Goal: Transaction & Acquisition: Download file/media

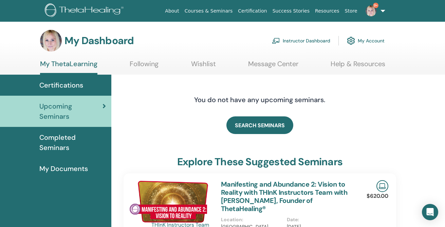
click at [315, 40] on link "Instructor Dashboard" at bounding box center [301, 40] width 58 height 15
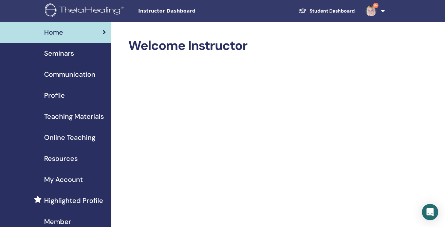
click at [65, 51] on span "Seminars" at bounding box center [59, 53] width 30 height 10
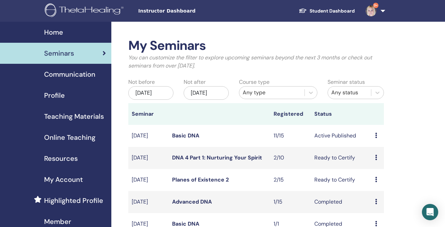
click at [377, 138] on icon at bounding box center [376, 135] width 2 height 5
click at [378, 168] on link "Attendees" at bounding box center [380, 168] width 26 height 7
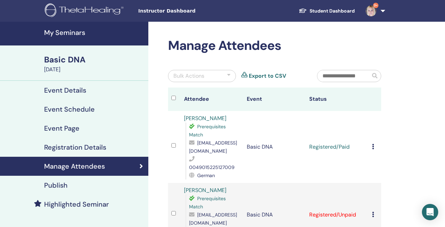
click at [374, 146] on icon at bounding box center [373, 146] width 2 height 5
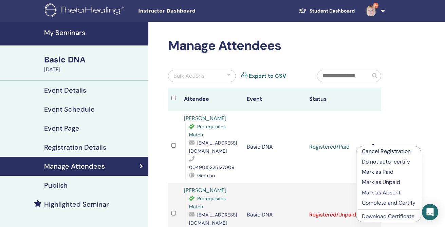
click at [369, 216] on link "Download Certificate" at bounding box center [388, 216] width 53 height 7
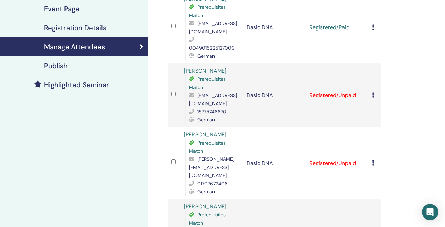
scroll to position [127, 0]
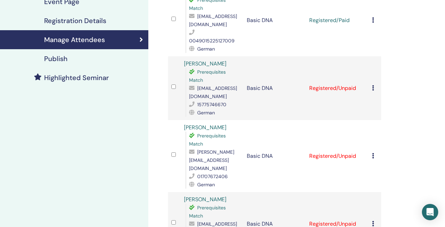
click at [373, 87] on icon at bounding box center [373, 87] width 2 height 5
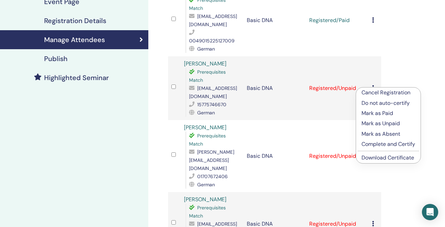
click at [374, 158] on link "Download Certificate" at bounding box center [388, 157] width 53 height 7
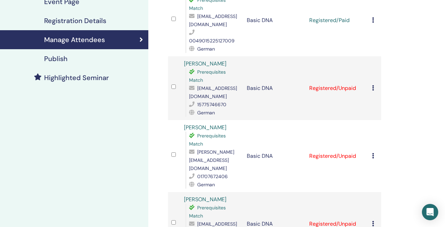
click at [373, 153] on icon at bounding box center [373, 155] width 2 height 5
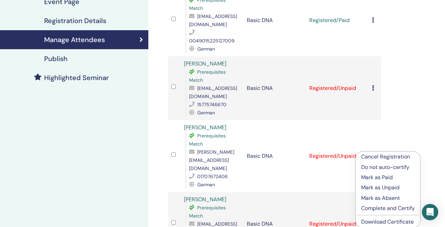
click at [372, 221] on link "Download Certificate" at bounding box center [388, 221] width 53 height 7
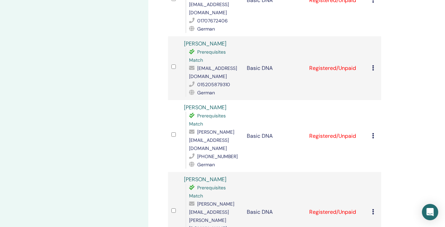
scroll to position [285, 0]
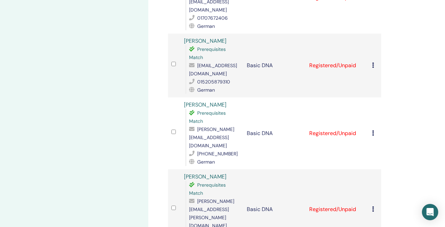
click at [373, 63] on icon at bounding box center [373, 65] width 2 height 5
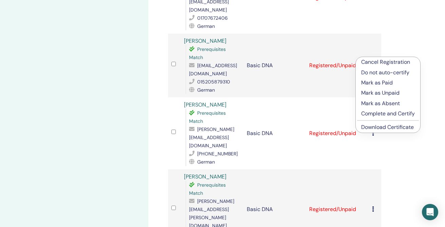
click at [373, 127] on link "Download Certificate" at bounding box center [388, 127] width 53 height 7
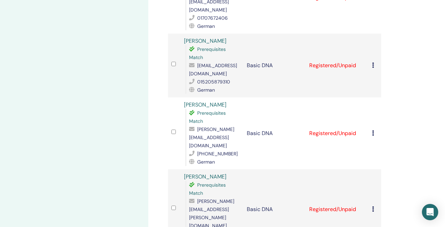
click at [373, 130] on icon at bounding box center [373, 132] width 2 height 5
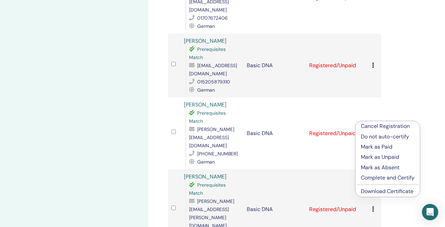
click at [368, 190] on link "Download Certificate" at bounding box center [387, 191] width 53 height 7
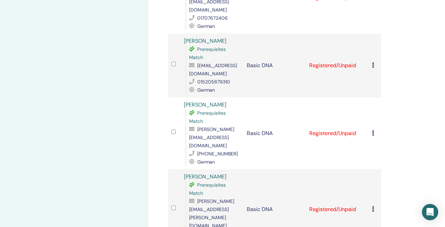
click at [376, 206] on div "Cancel Registration Do not auto-certify Mark as Paid Mark as Unpaid Mark as Abs…" at bounding box center [375, 210] width 6 height 8
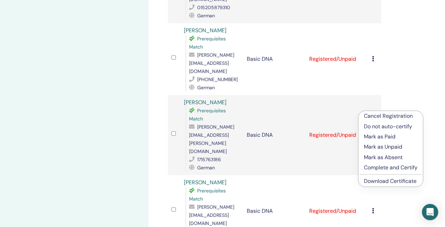
scroll to position [360, 0]
click at [387, 180] on link "Download Certificate" at bounding box center [390, 180] width 53 height 7
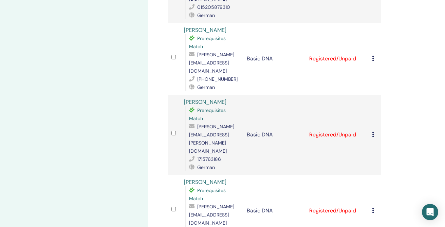
click at [373, 208] on icon at bounding box center [373, 210] width 2 height 5
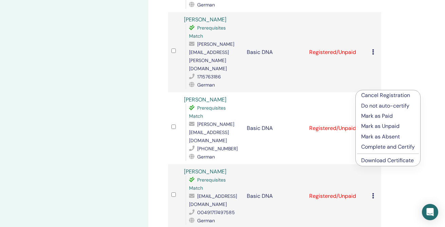
scroll to position [453, 0]
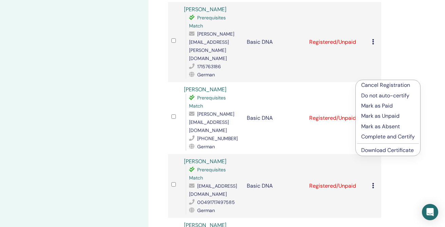
click at [373, 152] on link "Download Certificate" at bounding box center [388, 150] width 53 height 7
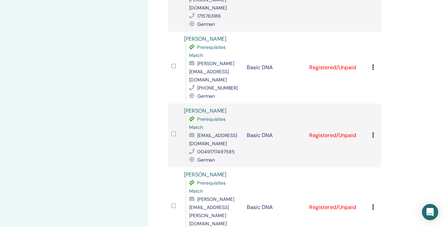
scroll to position [507, 0]
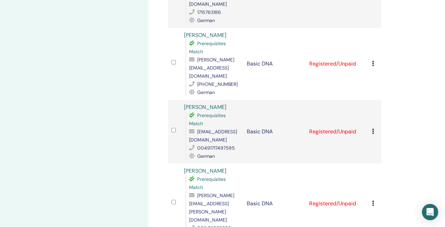
click at [372, 100] on td "Cancel Registration Do not auto-certify Mark as Paid Mark as Unpaid Mark as Abs…" at bounding box center [375, 132] width 13 height 64
click at [373, 129] on icon at bounding box center [373, 131] width 2 height 5
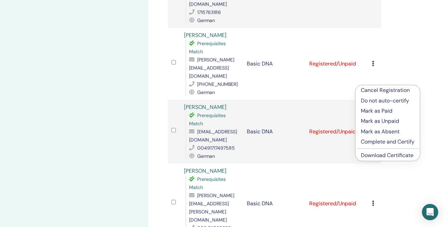
click at [377, 157] on link "Download Certificate" at bounding box center [387, 155] width 53 height 7
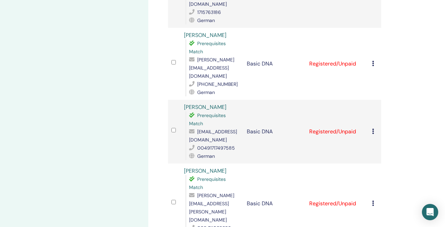
click at [374, 201] on icon at bounding box center [373, 203] width 2 height 5
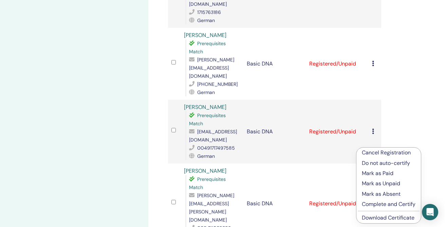
click at [377, 217] on link "Download Certificate" at bounding box center [388, 217] width 53 height 7
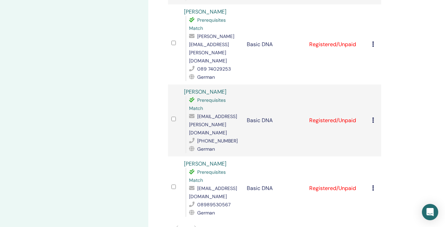
scroll to position [673, 0]
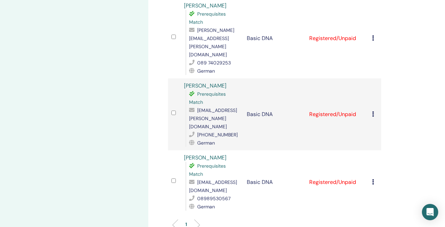
click at [374, 111] on icon at bounding box center [373, 113] width 2 height 5
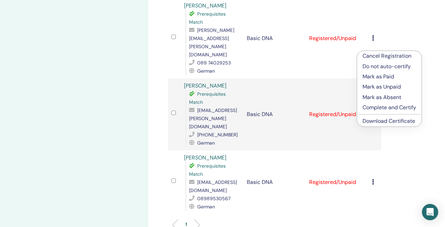
click at [374, 121] on link "Download Certificate" at bounding box center [389, 121] width 53 height 7
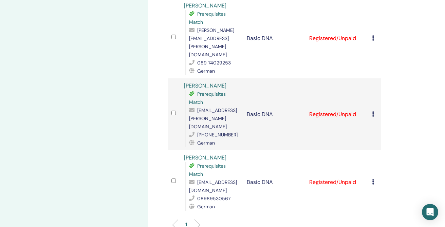
click at [374, 179] on icon at bounding box center [373, 181] width 2 height 5
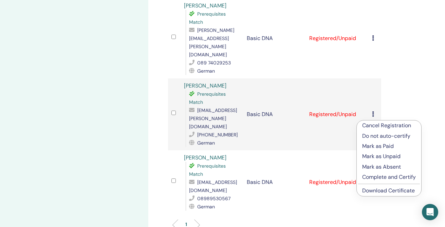
click at [376, 190] on link "Download Certificate" at bounding box center [389, 190] width 53 height 7
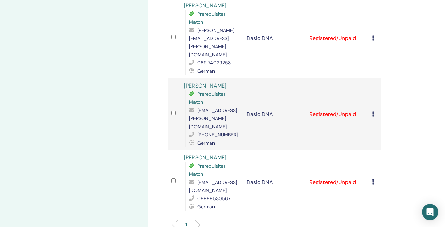
click at [372, 151] on td "Cancel Registration Do not auto-certify Mark as Paid Mark as Unpaid Mark as Abs…" at bounding box center [375, 183] width 13 height 64
click at [373, 179] on icon at bounding box center [373, 181] width 2 height 5
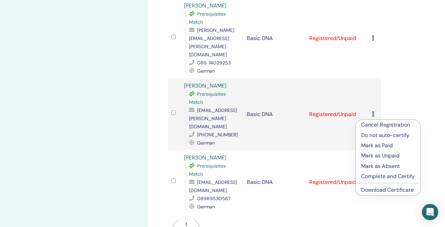
click at [379, 192] on link "Download Certificate" at bounding box center [388, 190] width 53 height 7
